Goal: Transaction & Acquisition: Purchase product/service

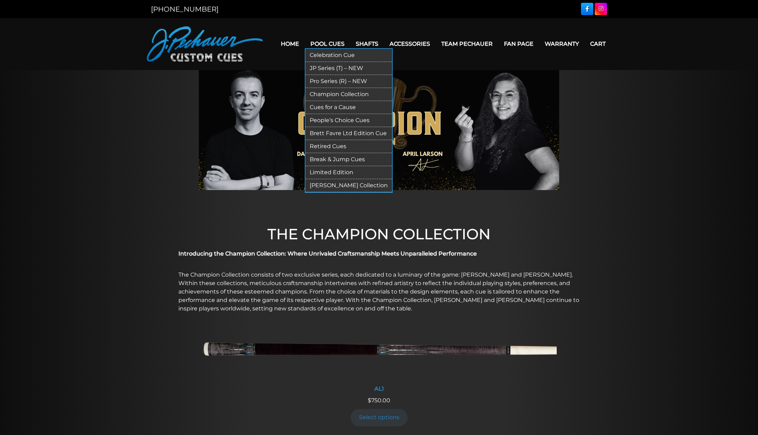
click at [328, 82] on link "Pro Series (R) – NEW" at bounding box center [348, 81] width 87 height 13
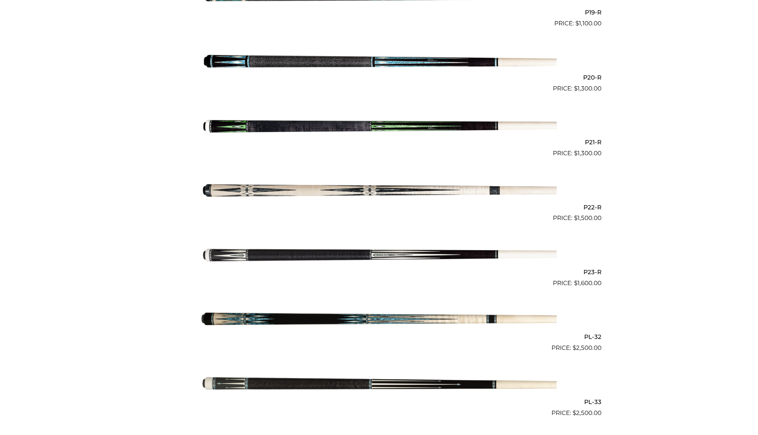
scroll to position [1430, 0]
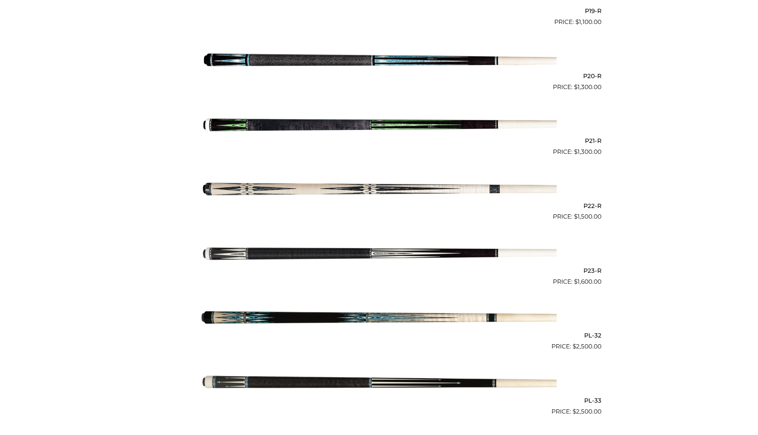
click at [339, 254] on img at bounding box center [378, 253] width 355 height 59
